Goal: Check status

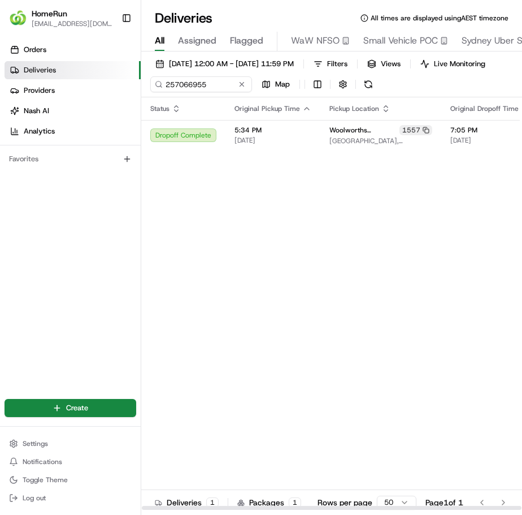
click at [508, 11] on div "Deliveries All times are displayed using AEST timezone" at bounding box center [331, 18] width 381 height 18
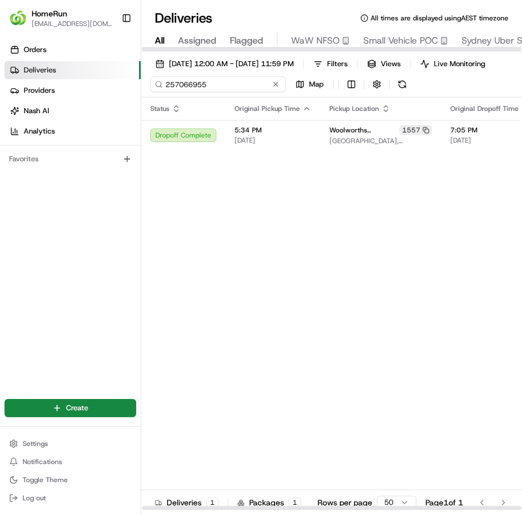
click at [216, 92] on input "257066955" at bounding box center [218, 84] width 136 height 16
click at [215, 92] on input "257066955" at bounding box center [218, 84] width 136 height 16
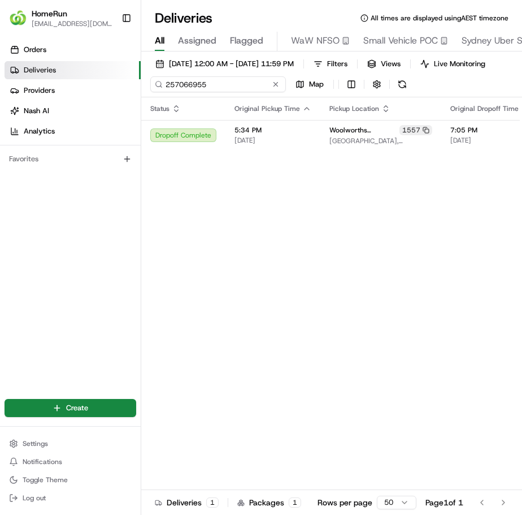
paste input "65581838"
type input "265581838"
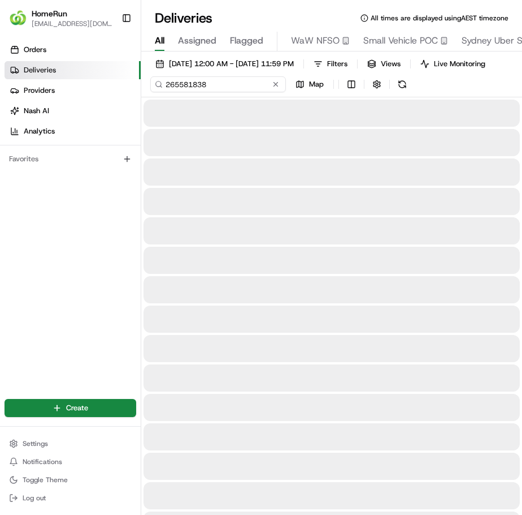
drag, startPoint x: 218, startPoint y: 94, endPoint x: 235, endPoint y: 91, distance: 17.3
click at [218, 92] on input "265581838" at bounding box center [218, 84] width 136 height 16
click at [405, 93] on div "[DATE] 12:00 AM - [DATE] 11:59 PM Filters Views Live Monitoring 265581838 Map" at bounding box center [331, 76] width 381 height 41
click at [245, 67] on span "[DATE] 12:00 AM - [DATE] 11:59 PM" at bounding box center [231, 64] width 125 height 10
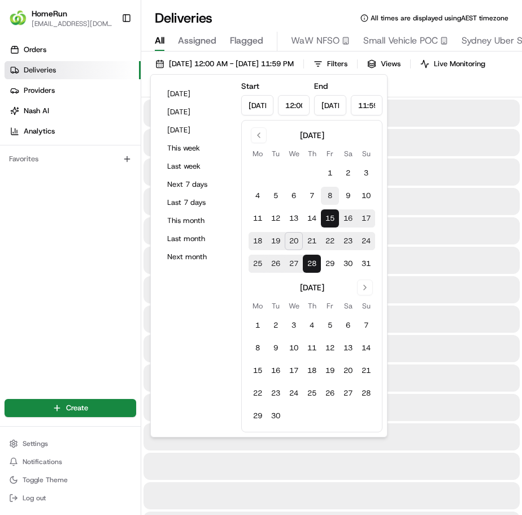
click at [331, 193] on button "8" at bounding box center [330, 196] width 18 height 18
type input "[DATE]"
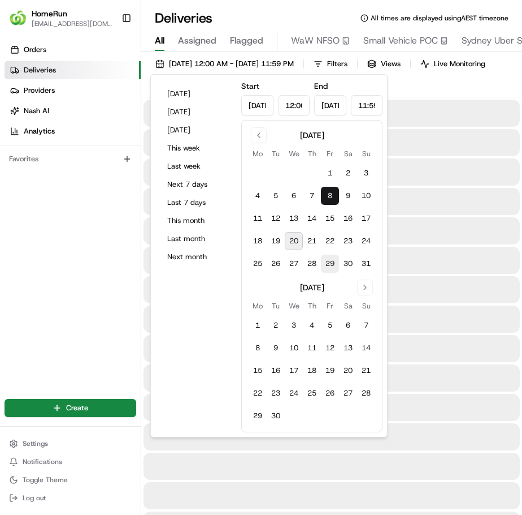
click at [332, 262] on button "29" at bounding box center [330, 263] width 18 height 18
type input "[DATE]"
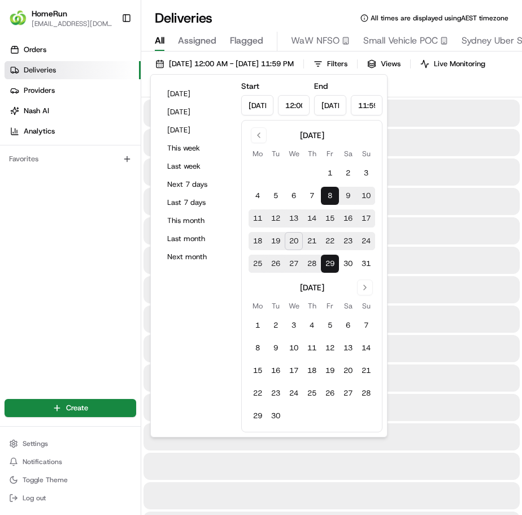
click at [427, 211] on div at bounding box center [332, 201] width 377 height 27
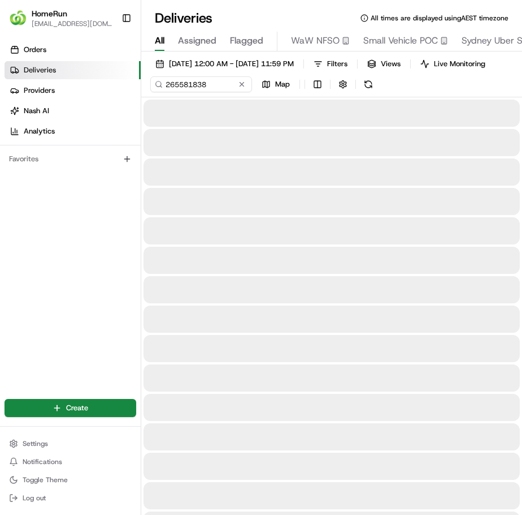
click at [370, 92] on button at bounding box center [369, 84] width 16 height 16
click at [225, 92] on input "265581838" at bounding box center [218, 84] width 136 height 16
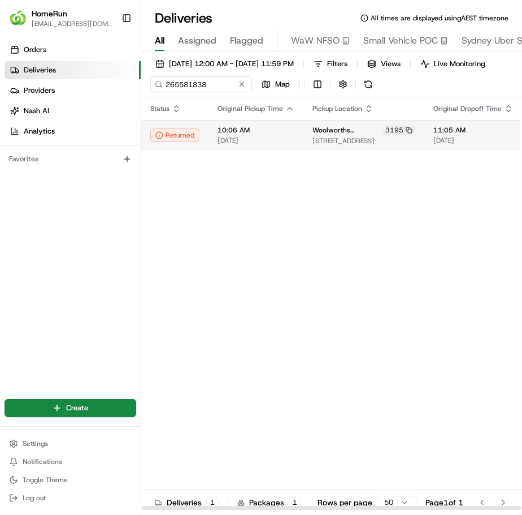
click at [256, 145] on span "[DATE]" at bounding box center [256, 140] width 77 height 9
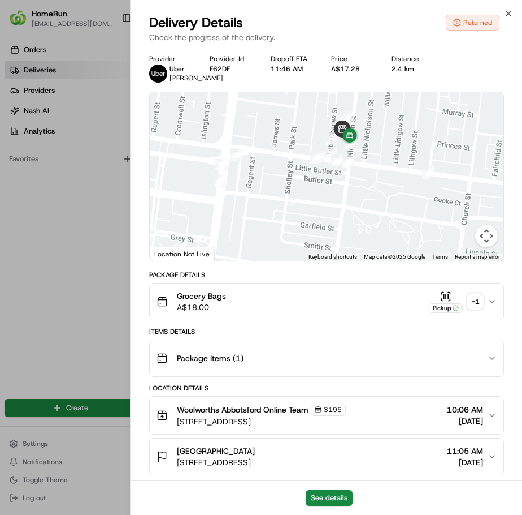
drag, startPoint x: 348, startPoint y: 145, endPoint x: 319, endPoint y: 252, distance: 110.1
click at [319, 252] on div at bounding box center [327, 176] width 354 height 168
